Goal: Information Seeking & Learning: Check status

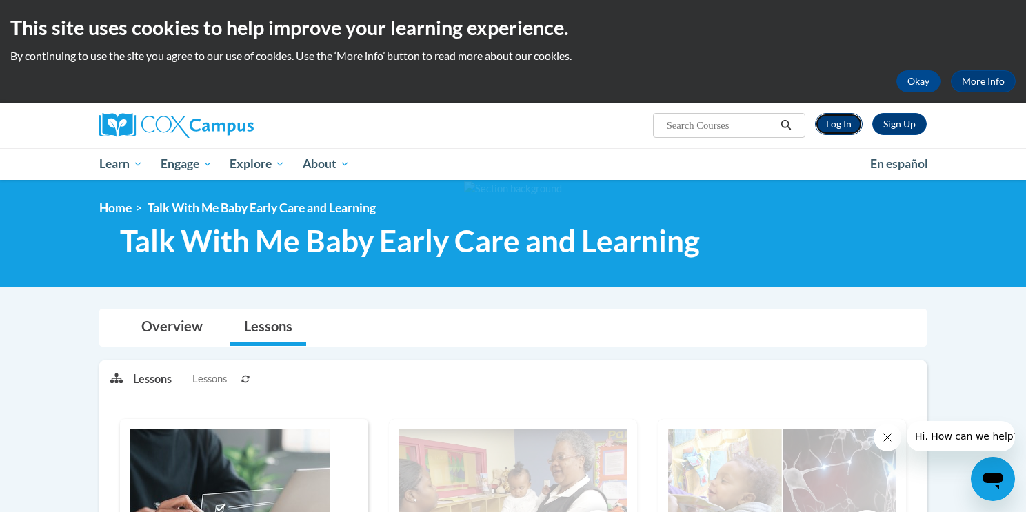
click at [834, 132] on link "Log In" at bounding box center [839, 124] width 48 height 22
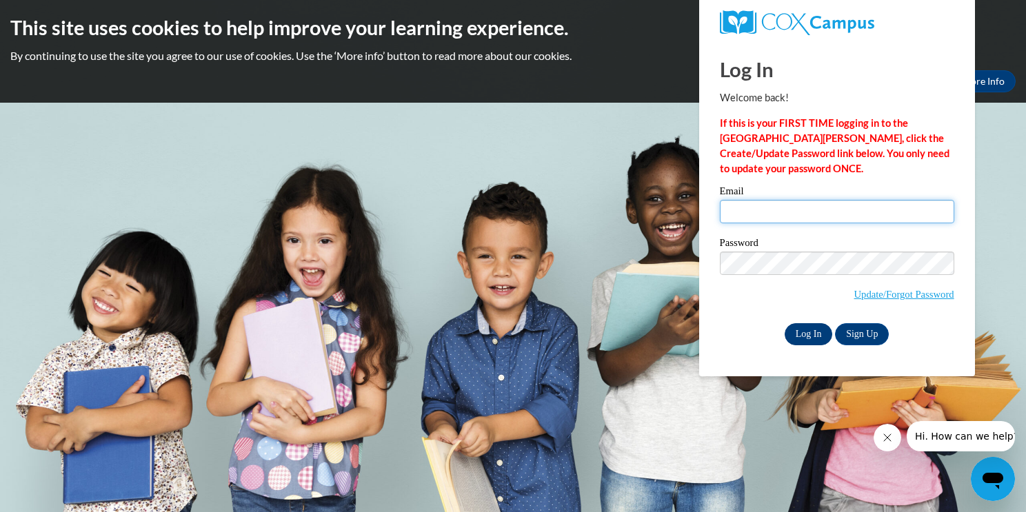
type input "raeannarose1221@gmail.com"
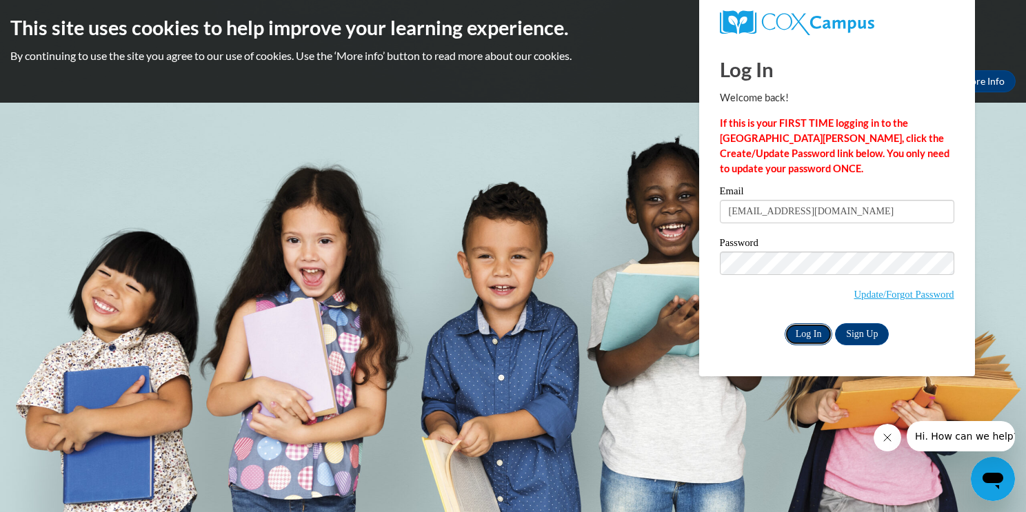
click at [802, 329] on input "Log In" at bounding box center [809, 334] width 48 height 22
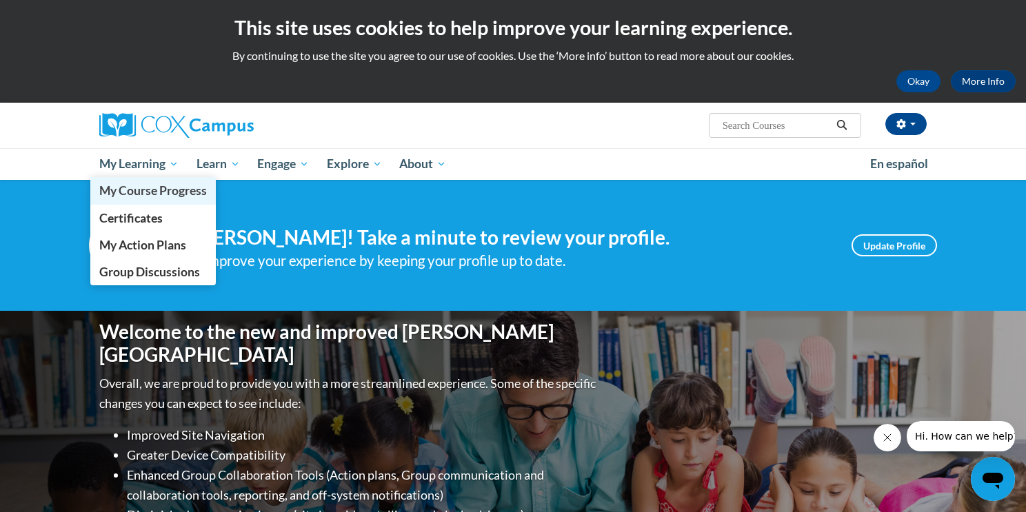
click at [119, 185] on span "My Course Progress" at bounding box center [153, 190] width 108 height 14
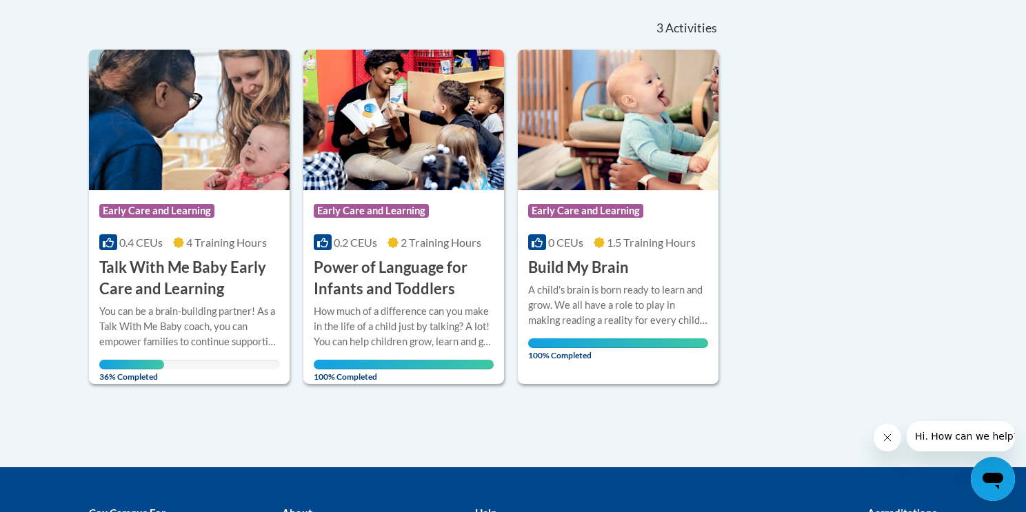
scroll to position [295, 0]
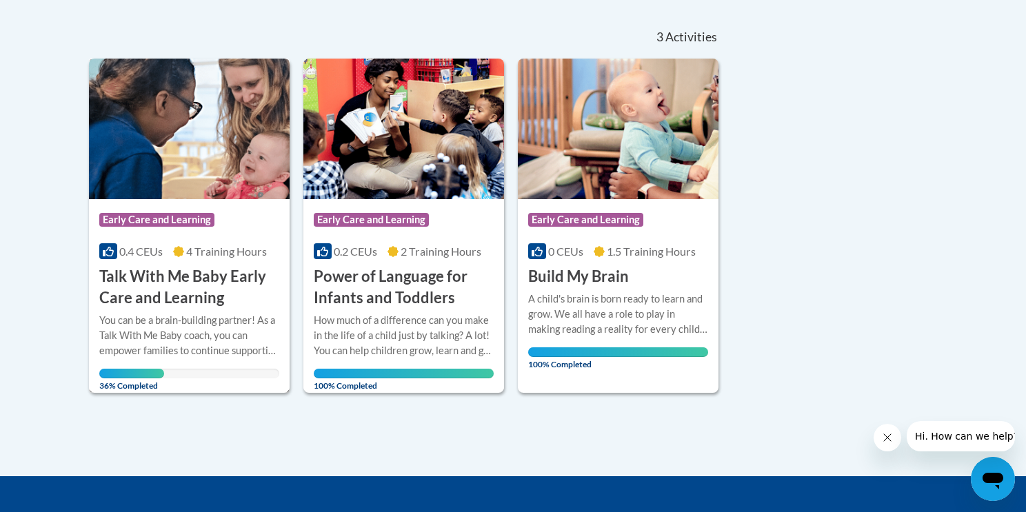
click at [159, 313] on div "You can be a brain-building partner! As a Talk With Me Baby coach, you can empo…" at bounding box center [189, 336] width 180 height 46
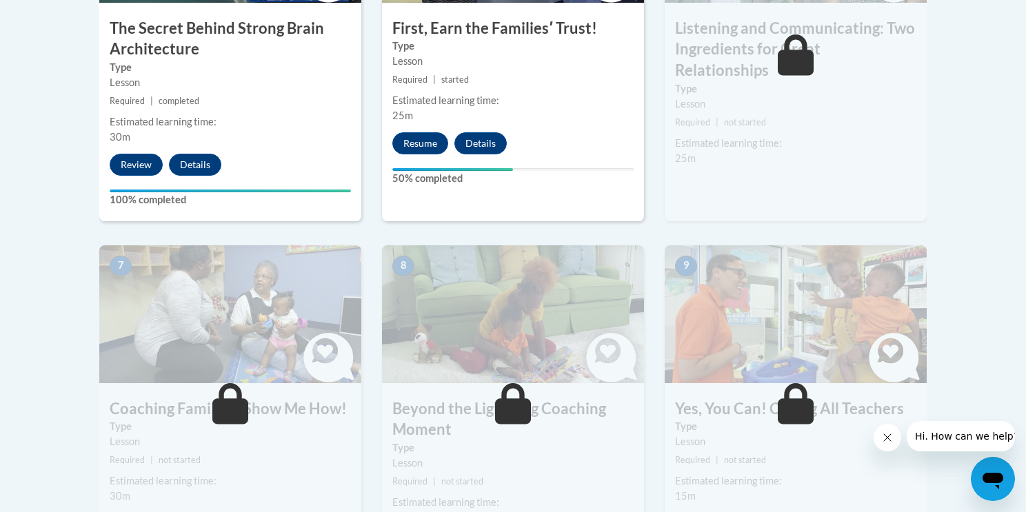
scroll to position [998, 0]
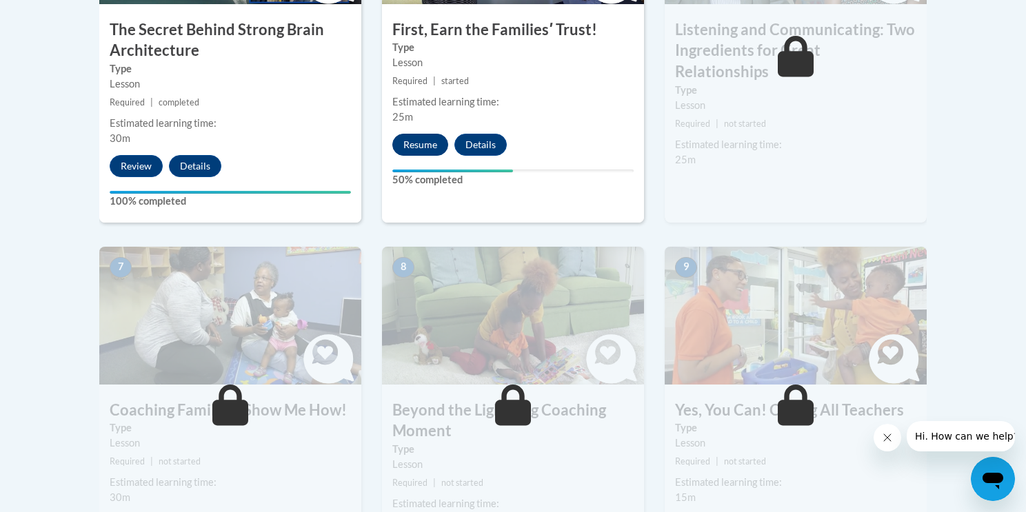
click at [420, 148] on button "Resume" at bounding box center [420, 145] width 56 height 22
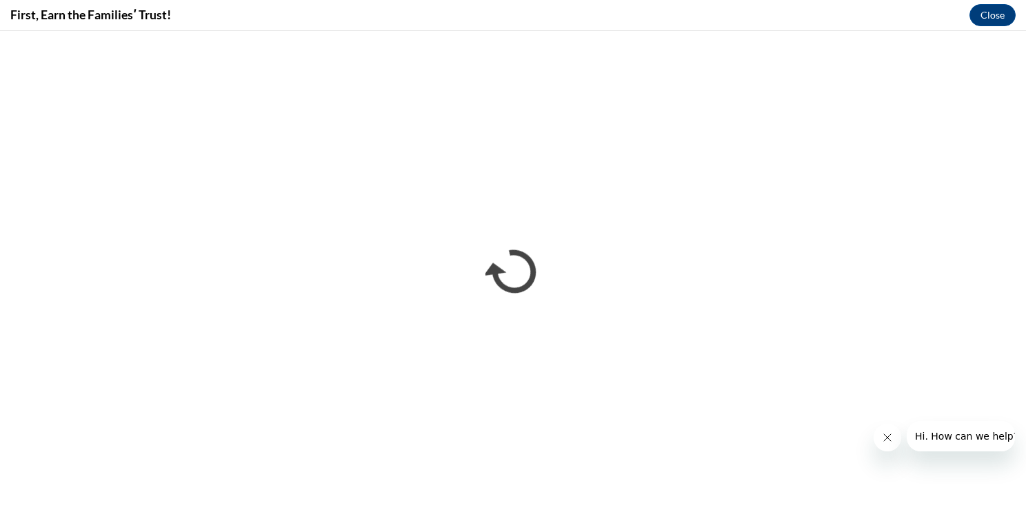
scroll to position [0, 0]
